Goal: Transaction & Acquisition: Purchase product/service

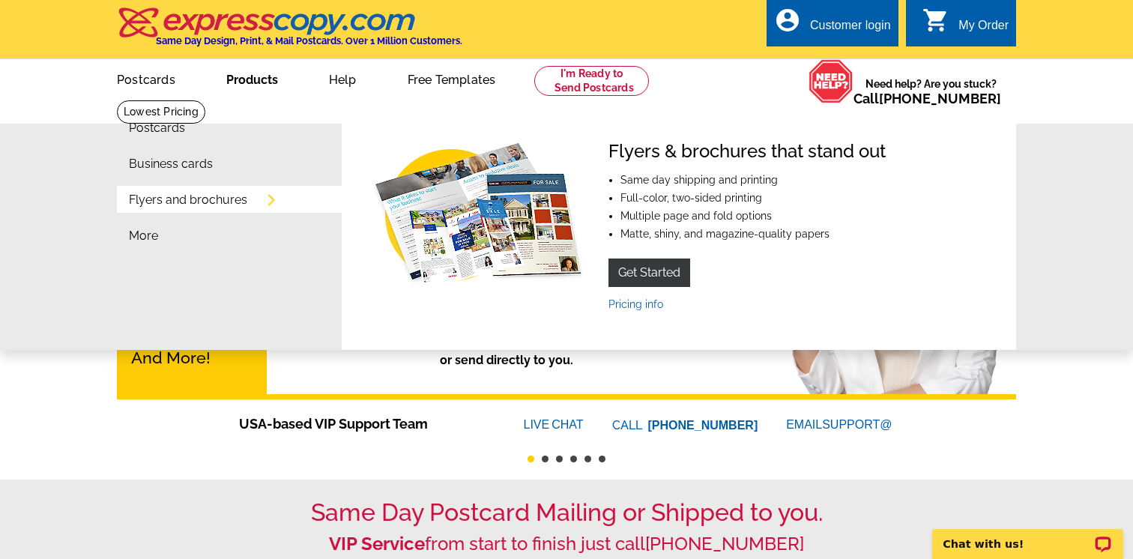
click at [204, 206] on link "Flyers and brochures" at bounding box center [188, 200] width 118 height 12
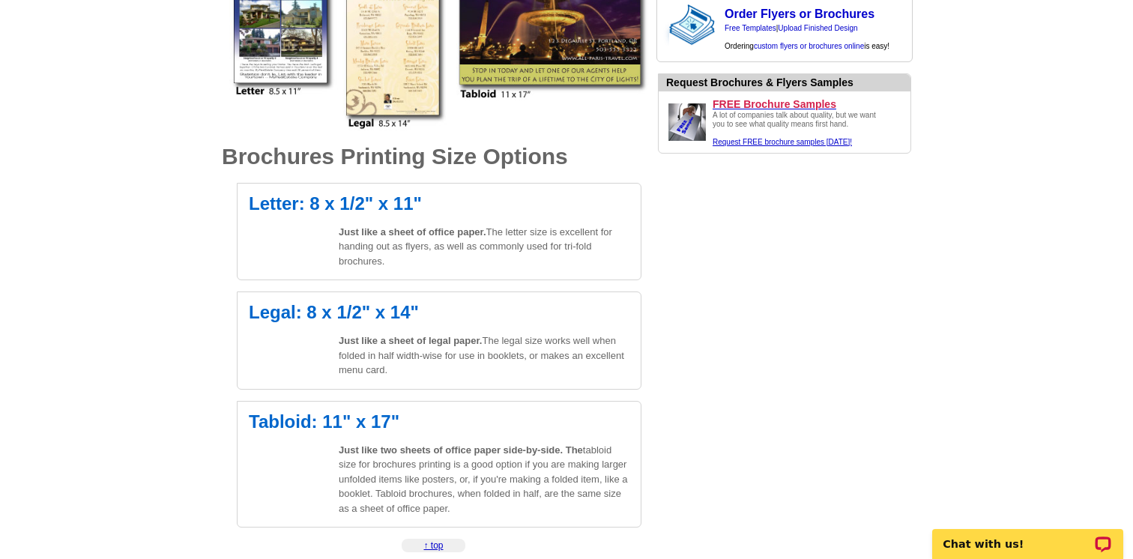
scroll to position [400, 0]
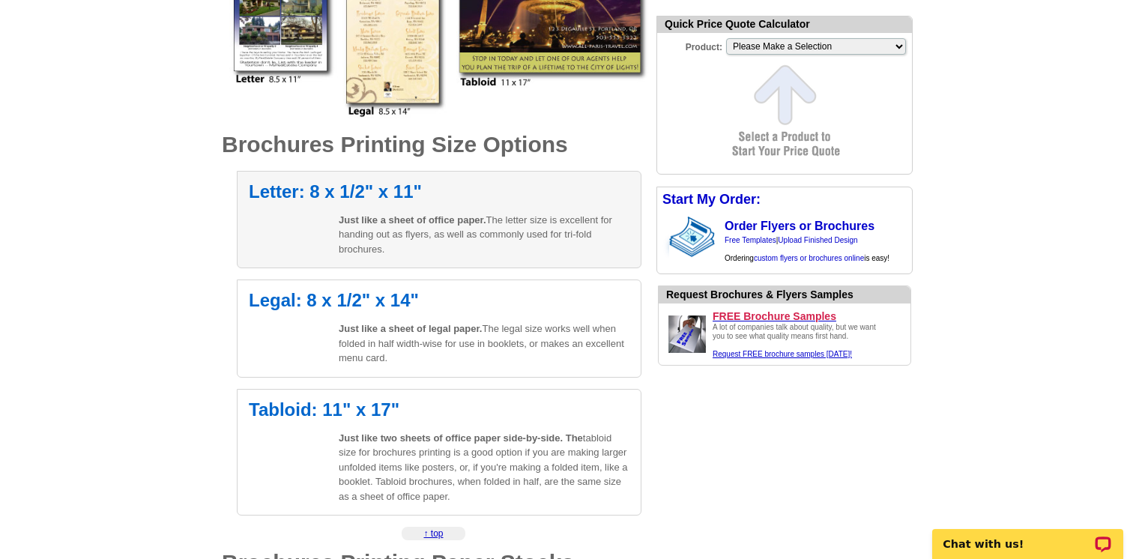
click at [351, 190] on h2 "Letter: 8 x 1/2" x 11"" at bounding box center [439, 192] width 381 height 18
select select "6"
click at [372, 219] on span "Just like a sheet of office paper." at bounding box center [413, 219] width 148 height 11
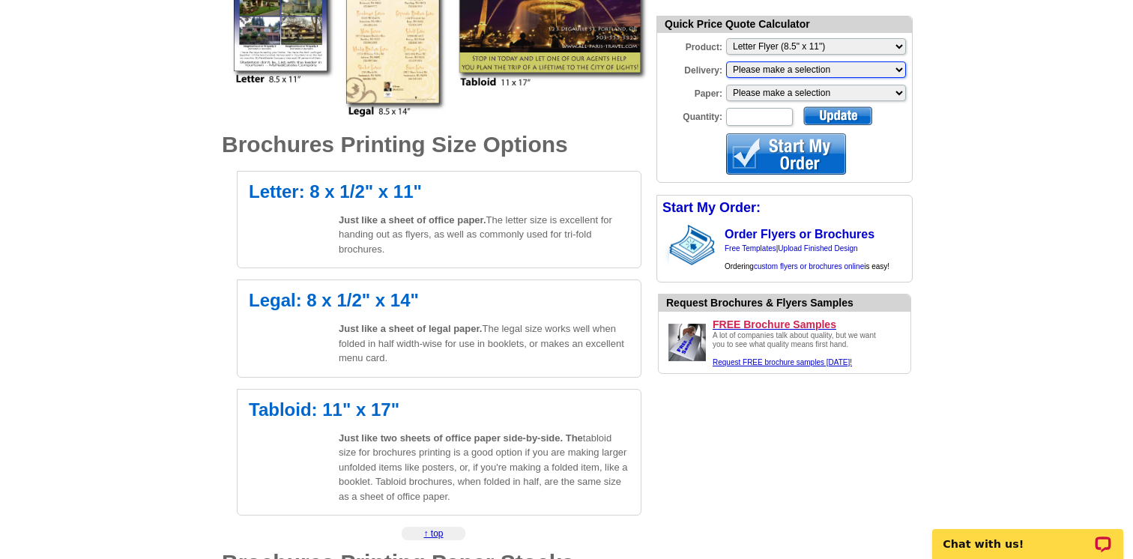
click at [841, 65] on select "Please make a selection Print + Address+USPS First Class Print-Only+Shipped To …" at bounding box center [816, 69] width 180 height 16
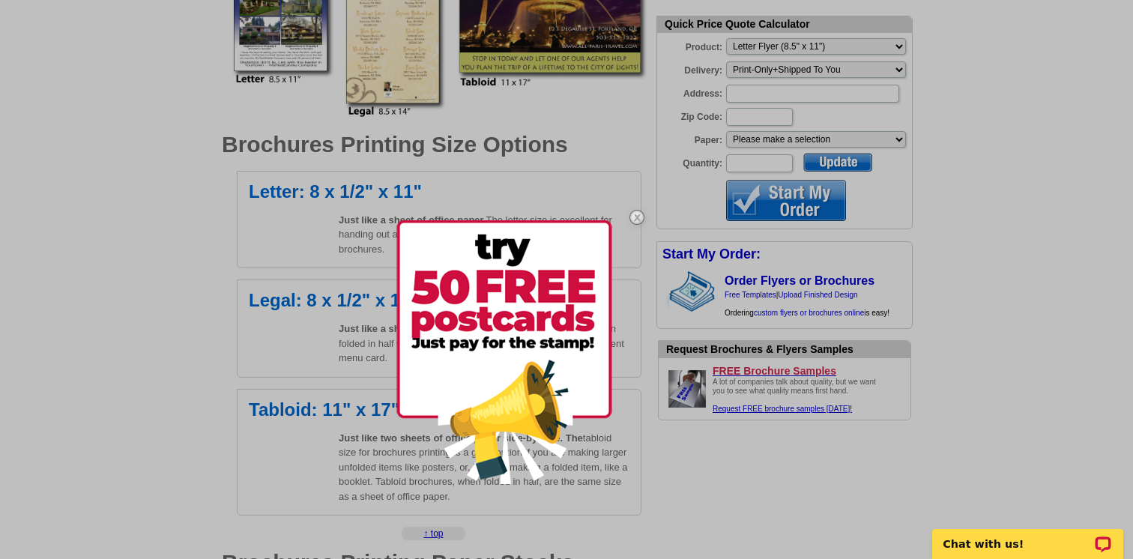
click at [642, 215] on img at bounding box center [636, 216] width 43 height 43
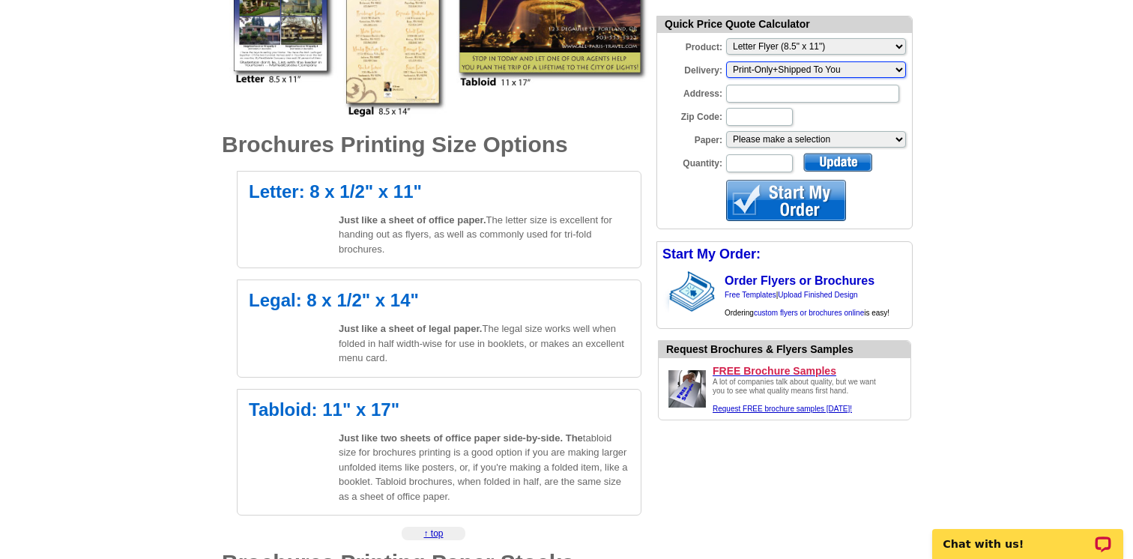
click at [879, 70] on select "Please make a selection Print + Address+USPS First Class Print-Only+Shipped To …" at bounding box center [816, 69] width 180 height 16
click at [726, 61] on select "Please make a selection Print + Address+USPS First Class Print-Only+Shipped To …" at bounding box center [816, 69] width 180 height 16
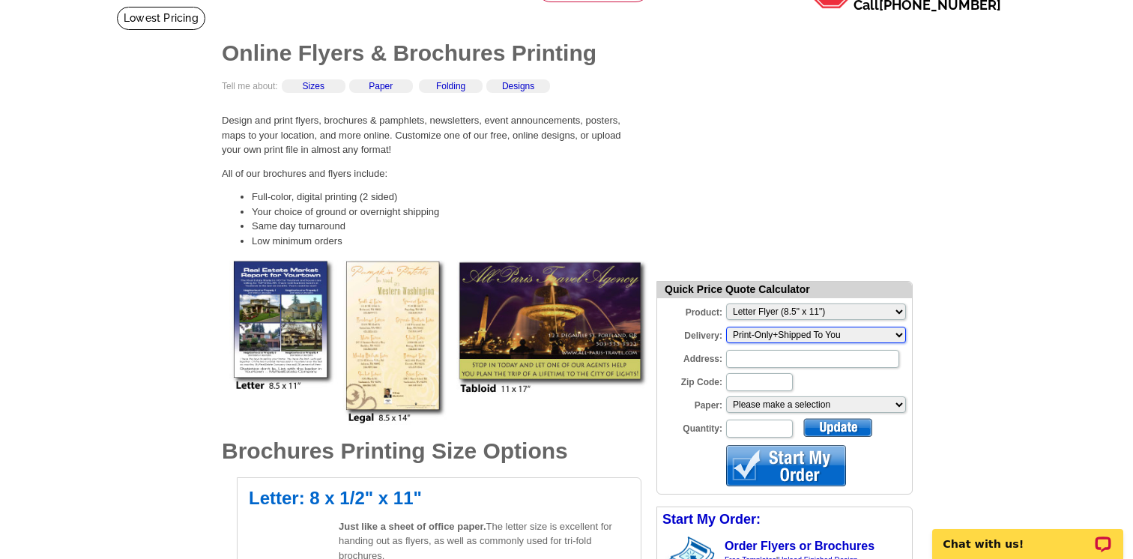
scroll to position [97, 0]
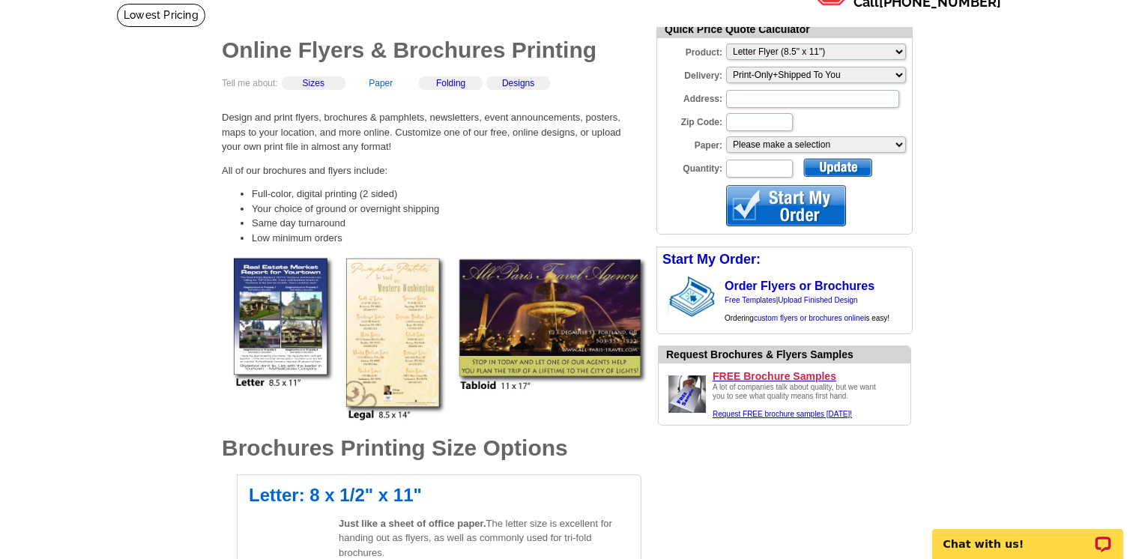
click at [384, 82] on link "Paper" at bounding box center [381, 83] width 24 height 10
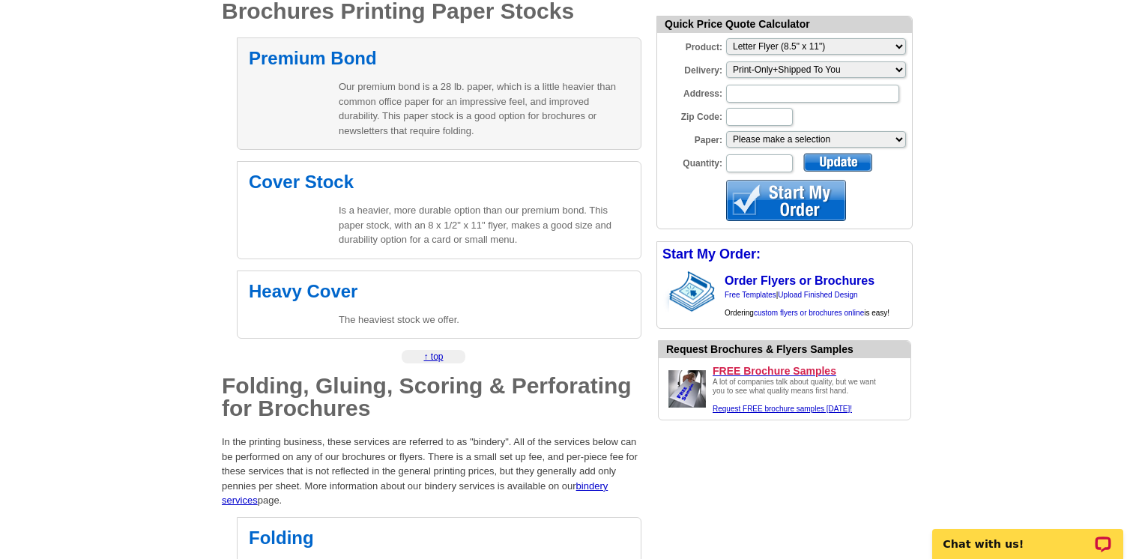
click at [416, 102] on p "Our premium bond is a 28 lb. paper, which is a little heavier than common offic…" at bounding box center [484, 108] width 291 height 58
click at [330, 56] on h2 "Premium Bond" at bounding box center [439, 58] width 381 height 18
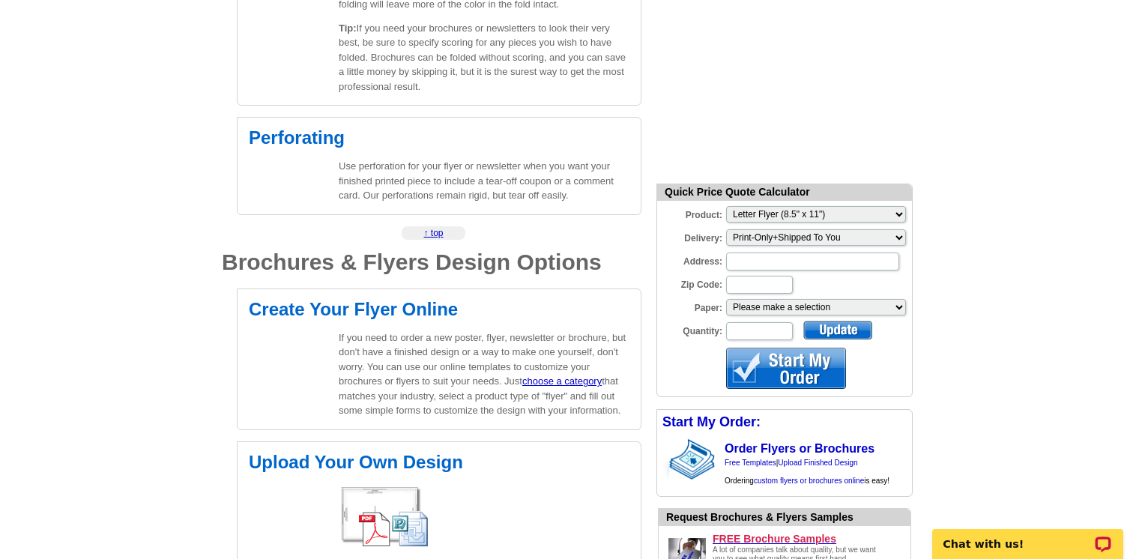
scroll to position [1916, 0]
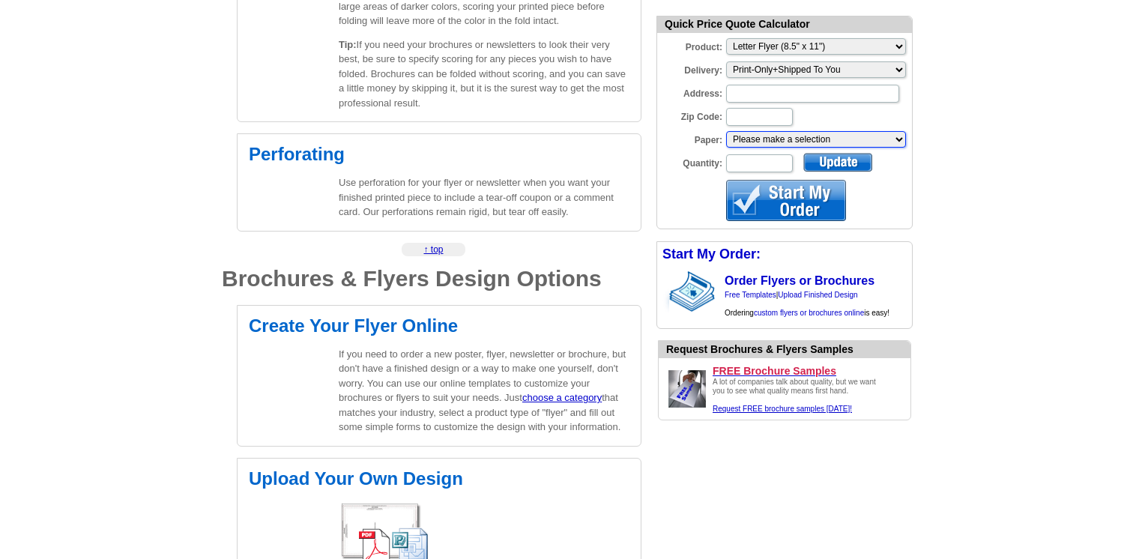
click at [875, 138] on select "Please make a selection Uncoated Heavy Card Stock Uncoated Cover Stock Regular …" at bounding box center [816, 139] width 180 height 16
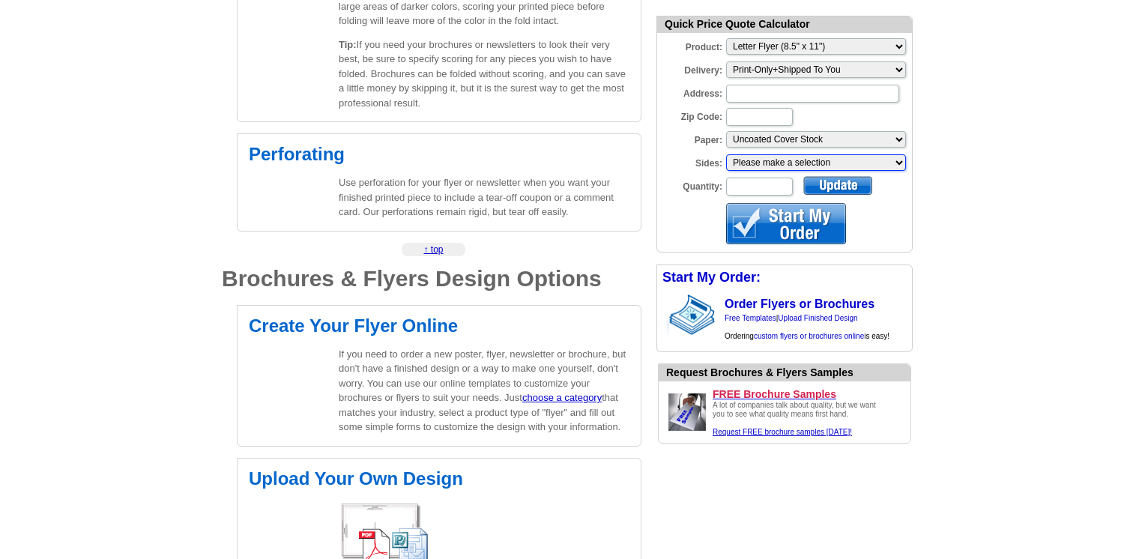
click at [829, 162] on select "Please make a selection One sided, color Two sided, color + B/W Two sided, full…" at bounding box center [816, 162] width 180 height 16
select select "3"
click at [726, 154] on select "Please make a selection One sided, color Two sided, color + B/W Two sided, full…" at bounding box center [816, 162] width 180 height 16
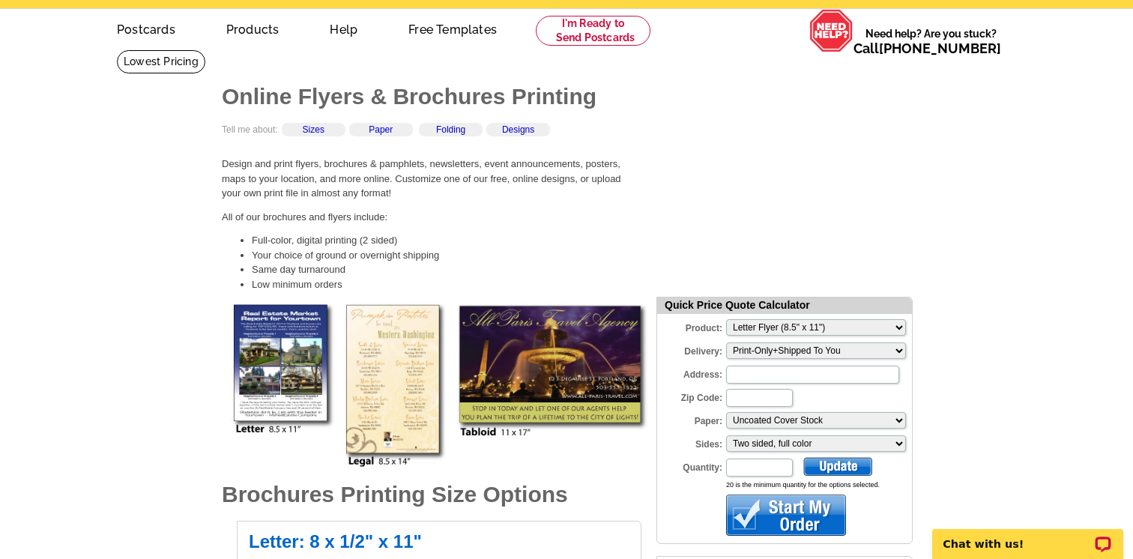
scroll to position [40, 0]
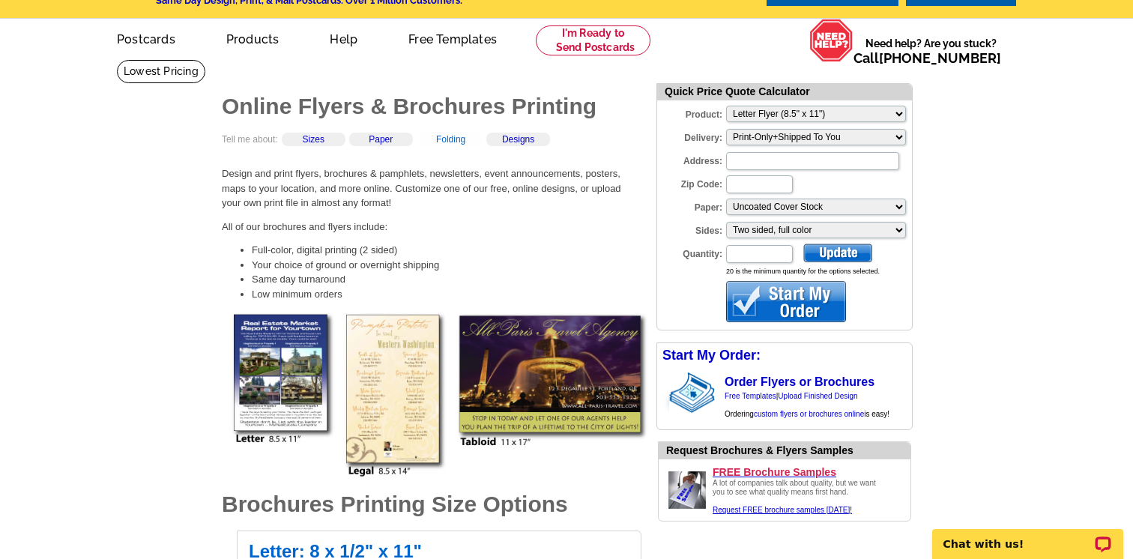
click at [461, 139] on link "Folding" at bounding box center [450, 139] width 29 height 10
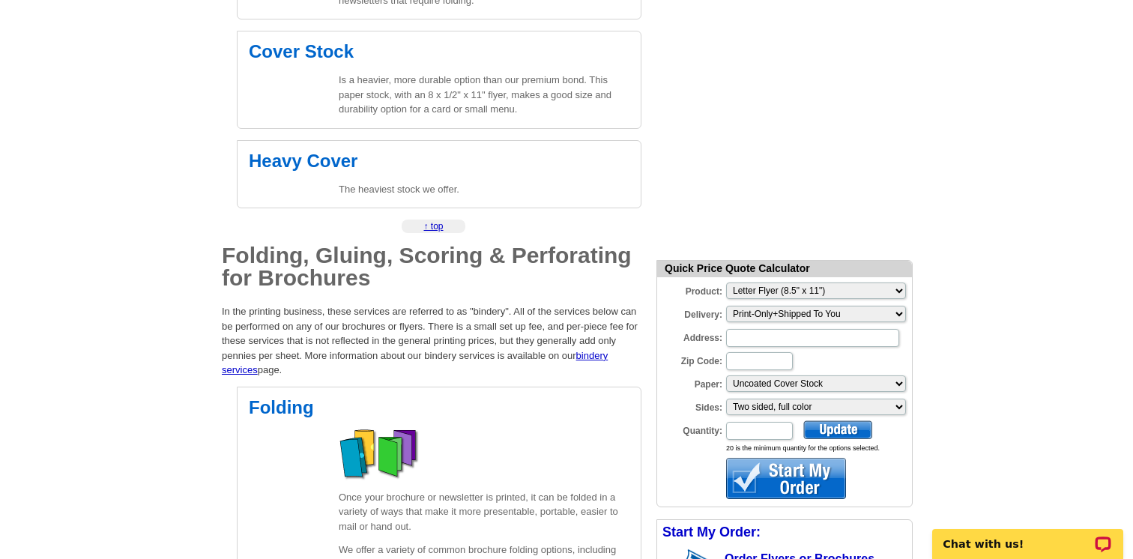
scroll to position [1053, 0]
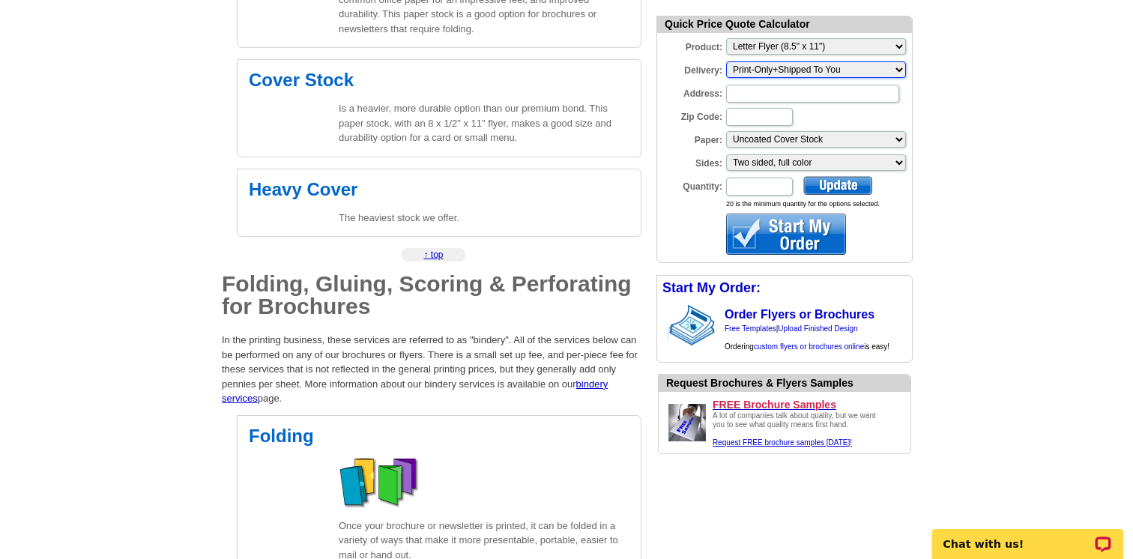
click at [886, 69] on select "Please make a selection Print-Only+Shipped To You" at bounding box center [816, 69] width 180 height 16
click at [726, 61] on select "Please make a selection Print-Only+Shipped To You" at bounding box center [816, 69] width 180 height 16
click at [808, 95] on input "Address:" at bounding box center [812, 94] width 173 height 18
type input "1713 Willis Dr"
type input "21227"
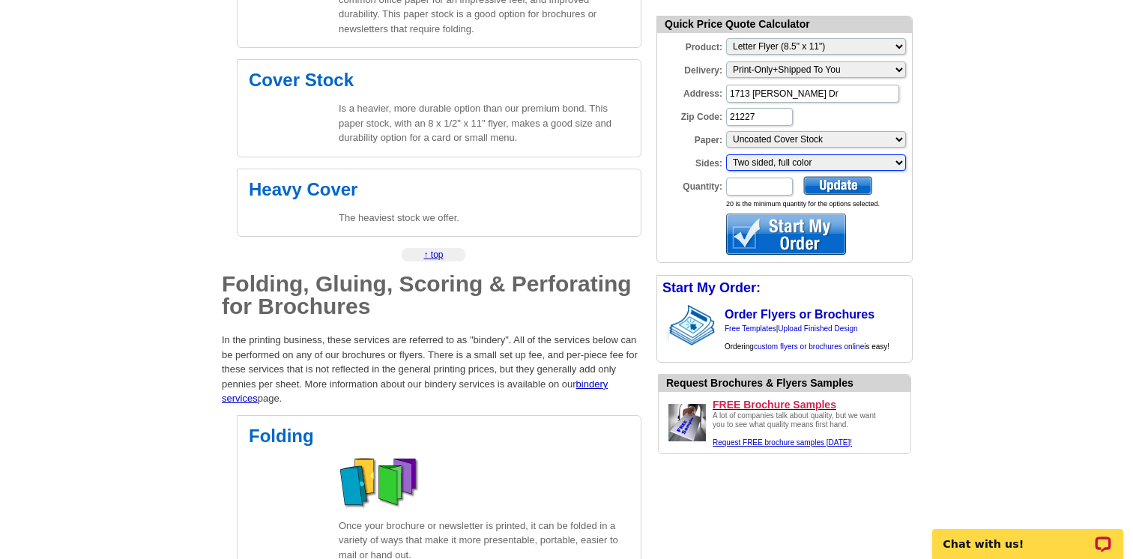
click at [888, 161] on select "Please make a selection One sided, color Two sided, color + B/W Two sided, full…" at bounding box center [816, 162] width 180 height 16
click at [726, 154] on select "Please make a selection One sided, color Two sided, color + B/W Two sided, full…" at bounding box center [816, 162] width 180 height 16
click at [852, 139] on select "Please make a selection Uncoated Heavy Card Stock Uncoated Cover Stock Regular …" at bounding box center [816, 139] width 180 height 16
click at [726, 131] on select "Please make a selection Uncoated Heavy Card Stock Uncoated Cover Stock Regular …" at bounding box center [816, 139] width 180 height 16
click at [762, 181] on input "Quantity:" at bounding box center [759, 187] width 67 height 18
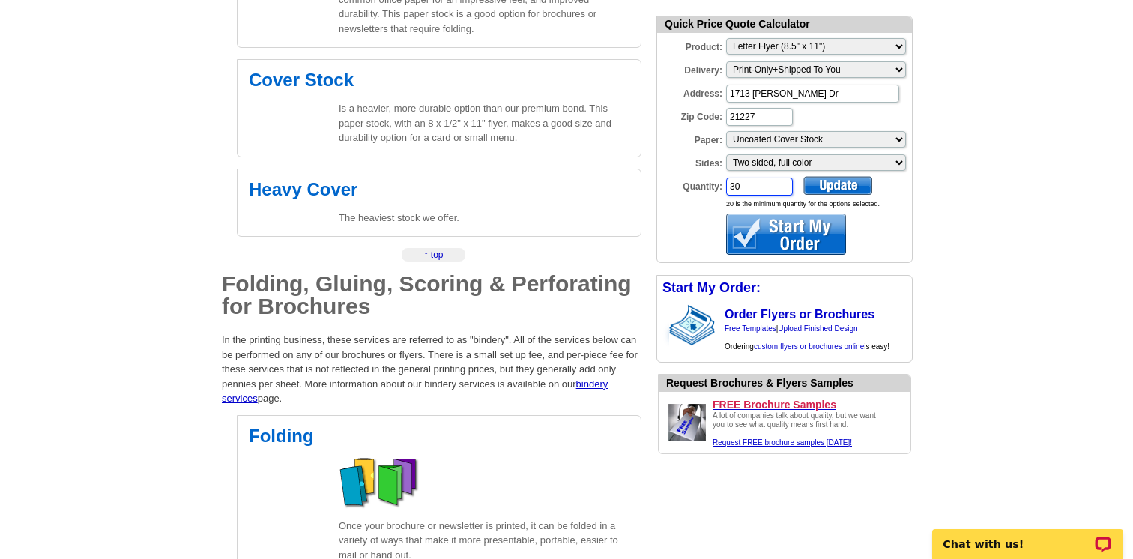
type input "30"
click at [791, 234] on div at bounding box center [786, 233] width 120 height 41
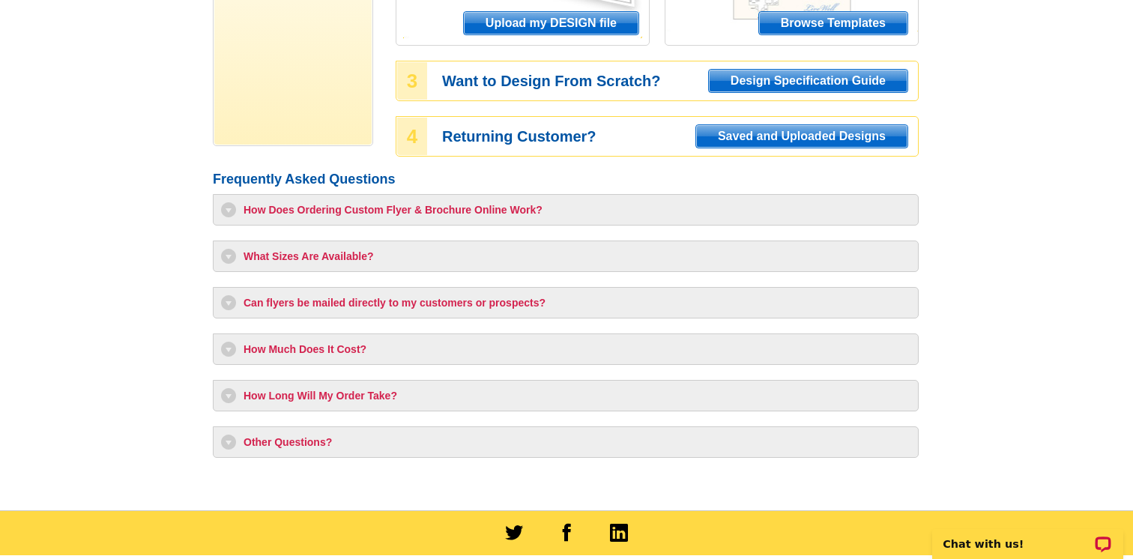
click at [228, 255] on h3 "What Sizes Are Available?" at bounding box center [565, 256] width 689 height 15
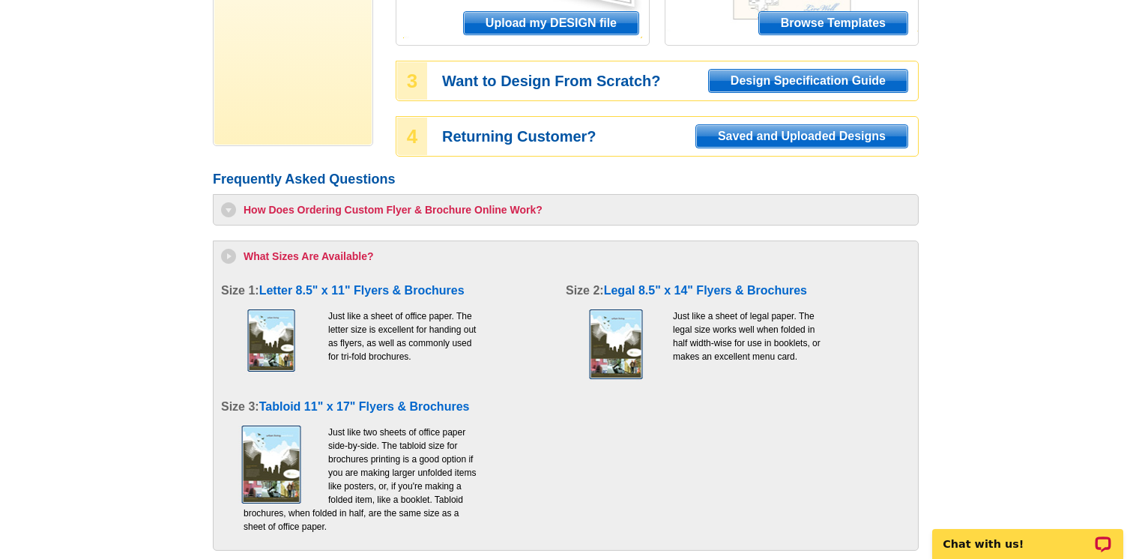
click at [228, 255] on h3 "What Sizes Are Available?" at bounding box center [565, 256] width 689 height 15
